Goal: Book appointment/travel/reservation

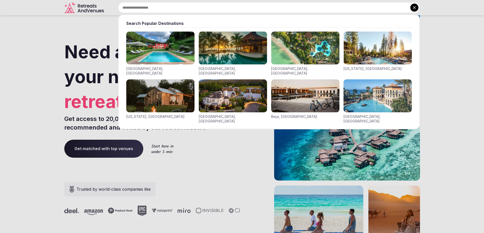
click at [312, 51] on img "Visit venues for Indonesia, Bali" at bounding box center [305, 47] width 68 height 33
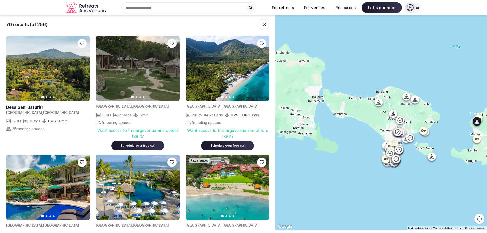
click at [211, 97] on div at bounding box center [228, 97] width 84 height 2
click at [222, 81] on img at bounding box center [228, 68] width 84 height 65
click at [263, 139] on div "Want access to this large venue and others like it?" at bounding box center [228, 133] width 84 height 11
click at [236, 58] on img at bounding box center [228, 68] width 84 height 65
click at [151, 68] on img at bounding box center [138, 68] width 84 height 65
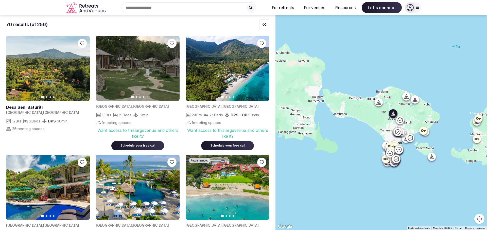
click at [67, 87] on link at bounding box center [48, 68] width 84 height 65
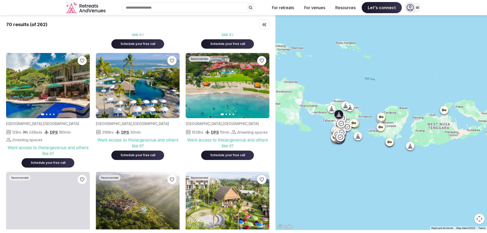
scroll to position [152, 0]
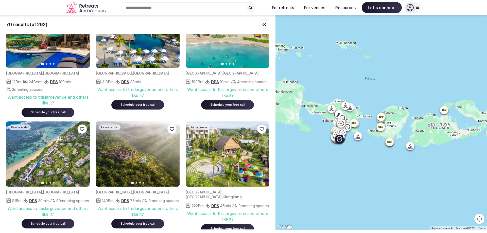
click at [83, 156] on button "Next slide" at bounding box center [83, 154] width 8 height 8
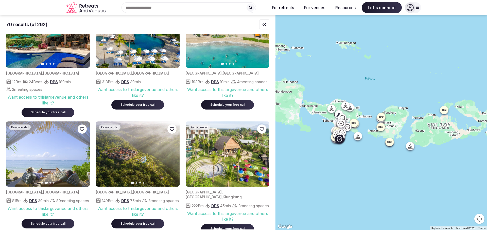
click at [83, 156] on button "Next slide" at bounding box center [83, 154] width 8 height 8
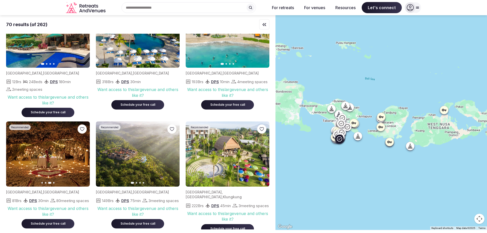
click at [74, 148] on img at bounding box center [48, 154] width 84 height 65
click at [59, 150] on img at bounding box center [48, 154] width 84 height 65
click at [62, 153] on img at bounding box center [48, 154] width 84 height 65
click at [61, 153] on img at bounding box center [50, 154] width 84 height 65
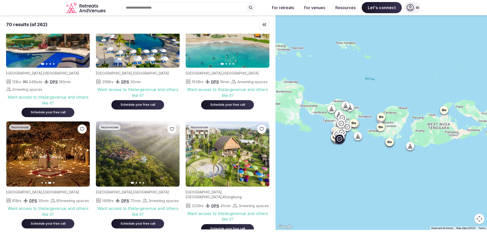
click at [60, 153] on img at bounding box center [49, 154] width 84 height 65
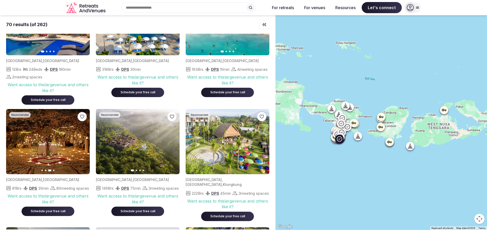
scroll to position [203, 0]
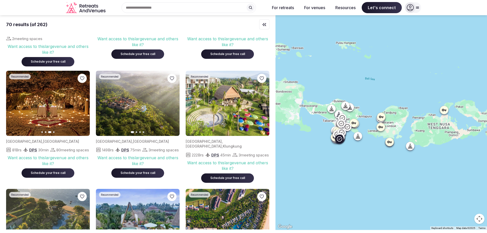
click at [80, 101] on button "Next slide" at bounding box center [83, 103] width 8 height 8
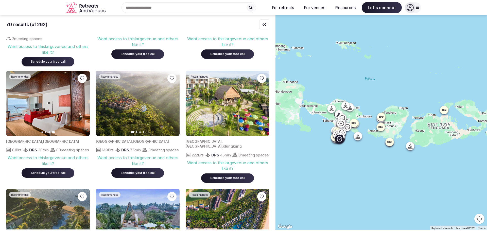
click at [64, 120] on img at bounding box center [48, 103] width 84 height 65
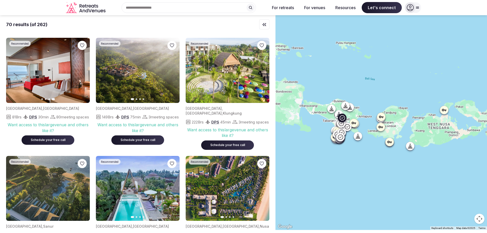
scroll to position [178, 0]
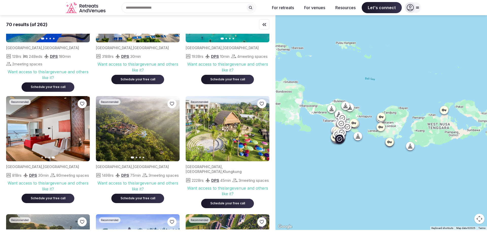
click at [40, 203] on span "Schedule your free call" at bounding box center [48, 198] width 53 height 9
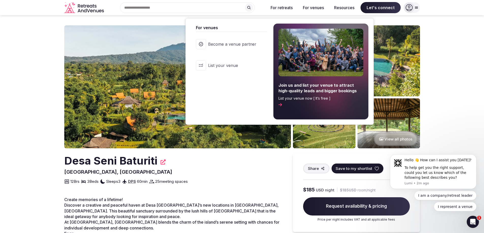
click at [313, 7] on button "For venues" at bounding box center [313, 7] width 29 height 11
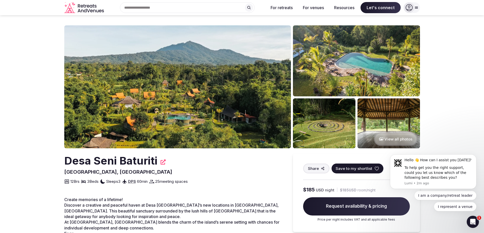
click at [313, 7] on button "For venues" at bounding box center [313, 7] width 29 height 11
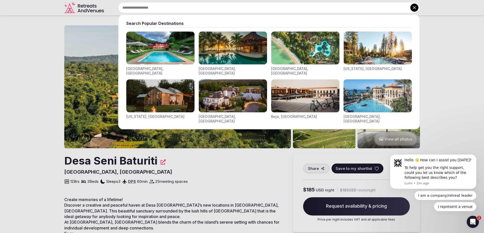
click at [213, 4] on input "text" at bounding box center [269, 7] width 302 height 11
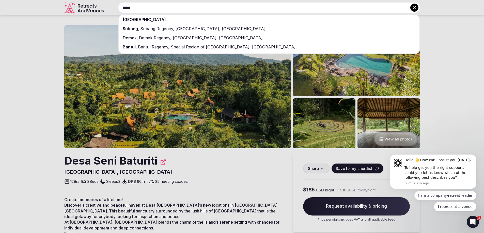
type input "******"
click at [135, 20] on span "[GEOGRAPHIC_DATA]" at bounding box center [144, 19] width 43 height 5
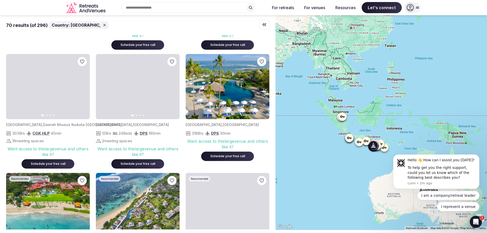
scroll to position [127, 0]
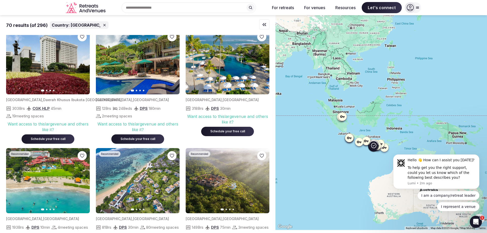
click at [149, 188] on img at bounding box center [138, 180] width 84 height 65
click at [133, 218] on span "[GEOGRAPHIC_DATA]" at bounding box center [151, 219] width 36 height 4
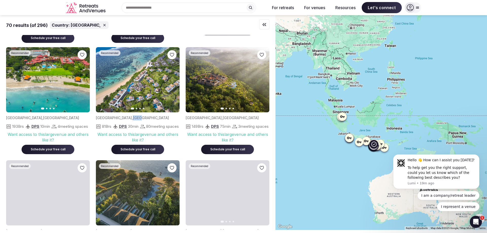
scroll to position [228, 0]
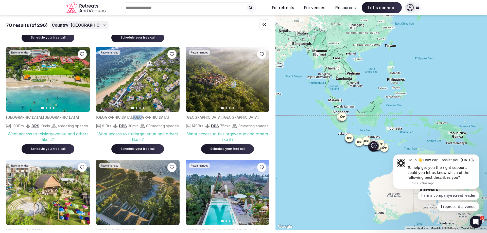
click at [173, 77] on button "Next slide" at bounding box center [173, 79] width 8 height 8
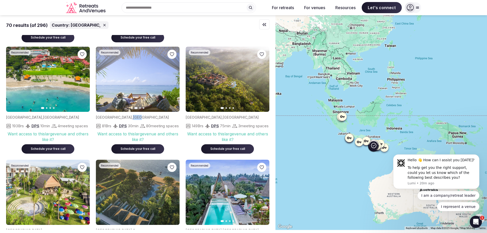
click at [173, 77] on icon "button" at bounding box center [173, 79] width 4 height 4
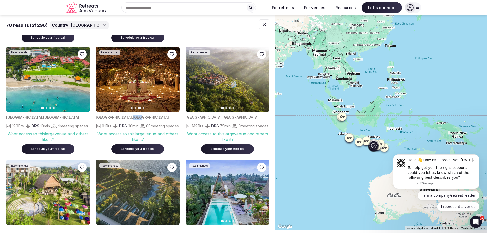
click at [173, 77] on icon "button" at bounding box center [173, 79] width 4 height 4
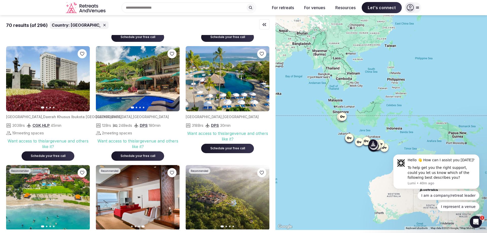
scroll to position [203, 0]
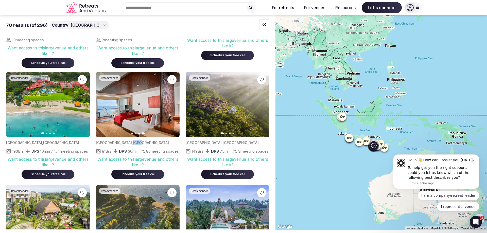
click at [103, 106] on icon "button" at bounding box center [103, 105] width 4 height 4
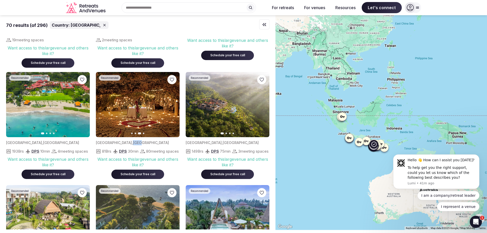
click at [245, 99] on img at bounding box center [228, 104] width 84 height 65
click at [262, 104] on icon "button" at bounding box center [262, 105] width 4 height 4
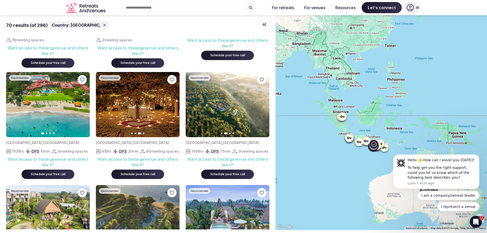
click at [198, 143] on span "[GEOGRAPHIC_DATA]" at bounding box center [204, 143] width 36 height 4
click at [215, 112] on img at bounding box center [228, 104] width 84 height 65
